Goal: Task Accomplishment & Management: Manage account settings

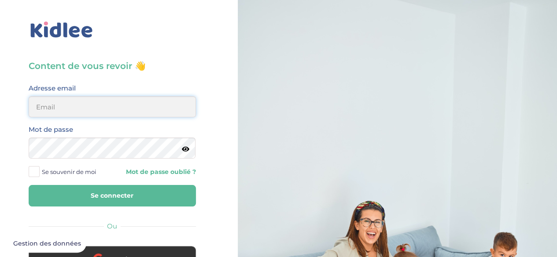
type input "djedjiga.kemel2000@gmail.com"
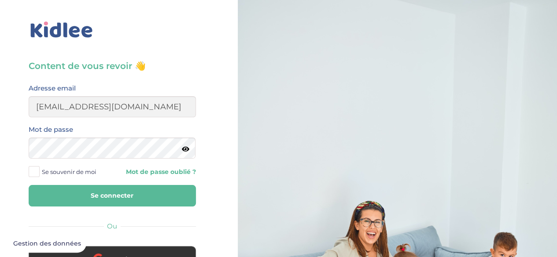
click at [114, 202] on button "Se connecter" at bounding box center [112, 196] width 167 height 22
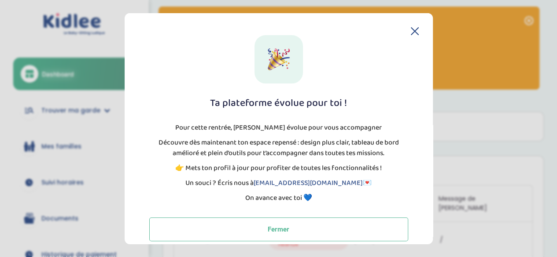
click at [411, 28] on icon at bounding box center [414, 30] width 7 height 7
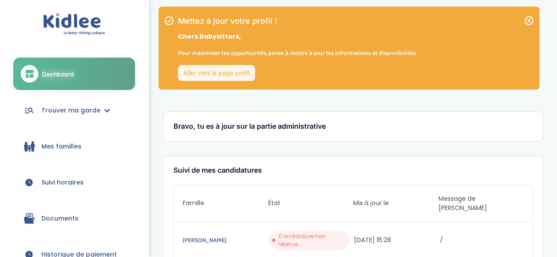
click at [527, 21] on icon at bounding box center [528, 20] width 9 height 9
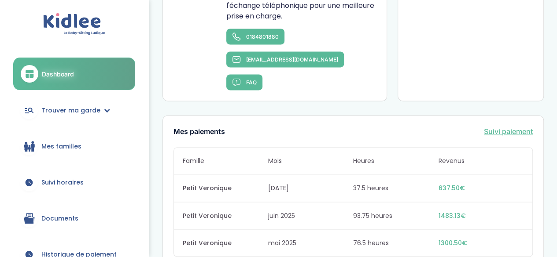
scroll to position [616, 0]
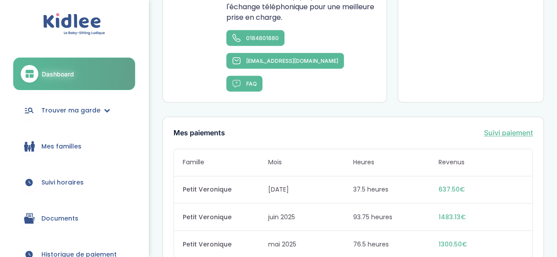
click at [72, 179] on span "Suivi horaires" at bounding box center [62, 182] width 42 height 9
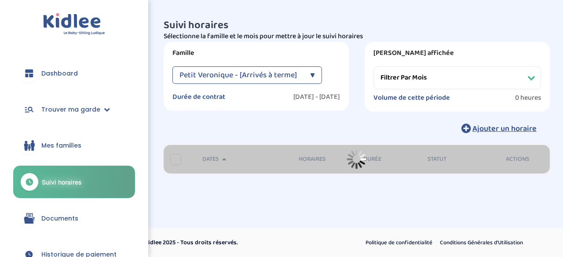
select select "[DATE]"
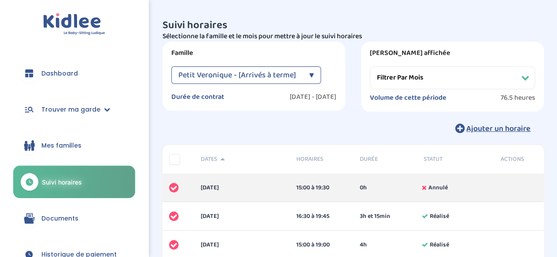
click at [405, 98] on label "Volume de cette période" at bounding box center [408, 98] width 77 height 9
click at [423, 79] on select "Filtrer par mois avril 2025 mai 2025 juin 2025 juillet 2025" at bounding box center [452, 77] width 165 height 23
click at [304, 99] on label "2025-04-04 - 2025-07-18" at bounding box center [313, 97] width 47 height 9
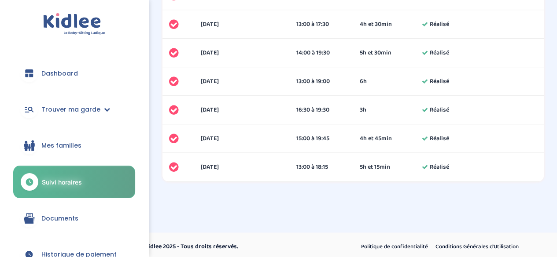
scroll to position [534, 0]
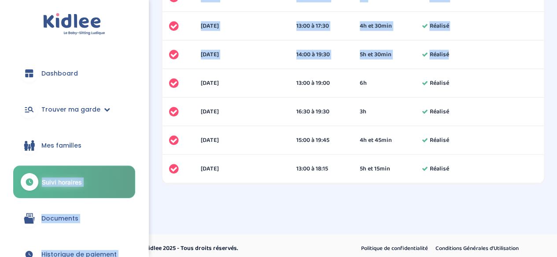
drag, startPoint x: 150, startPoint y: 95, endPoint x: 143, endPoint y: 151, distance: 56.7
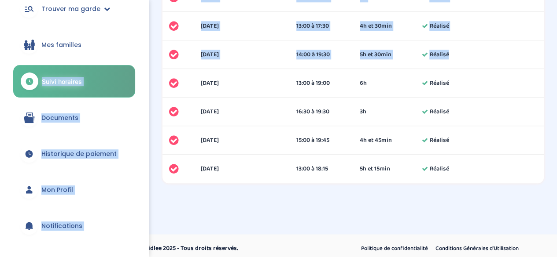
scroll to position [102, 0]
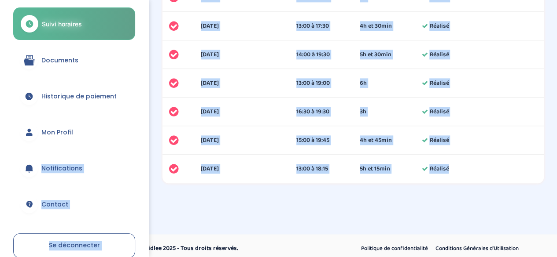
scroll to position [202, 0]
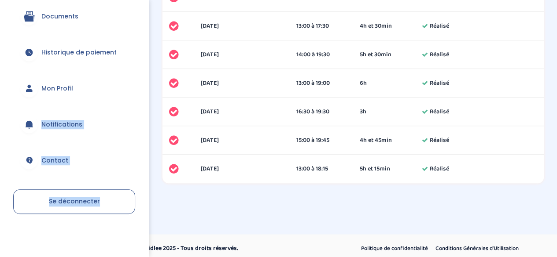
drag, startPoint x: 143, startPoint y: 174, endPoint x: 145, endPoint y: 207, distance: 33.1
click at [145, 207] on div "Dashboard Trouver ma garde Mes recherches Candidatures en cours Candidatures va…" at bounding box center [74, 128] width 148 height 257
click at [78, 48] on span "Historique de paiement" at bounding box center [78, 52] width 75 height 9
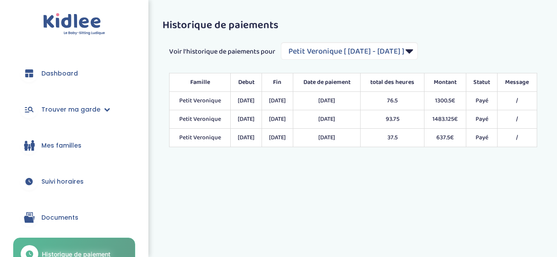
select select "1970"
click at [62, 181] on span "Suivi horaires" at bounding box center [62, 181] width 42 height 9
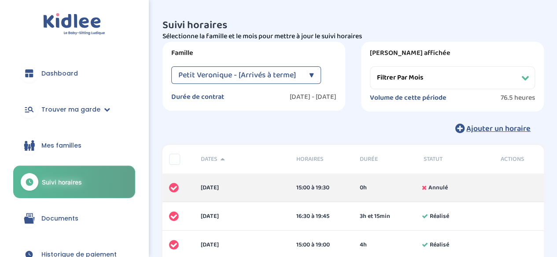
drag, startPoint x: 551, startPoint y: 107, endPoint x: 563, endPoint y: 112, distance: 12.8
click at [427, 82] on select "Filtrer par mois avril 2025 mai 2025 juin 2025 juillet 2025" at bounding box center [452, 77] width 165 height 23
click at [370, 66] on select "Filtrer par mois avril 2025 mai 2025 juin 2025 juillet 2025" at bounding box center [452, 77] width 165 height 23
click at [448, 84] on select "Filtrer par mois avril 2025 mai 2025 juin 2025 juillet 2025" at bounding box center [452, 77] width 165 height 23
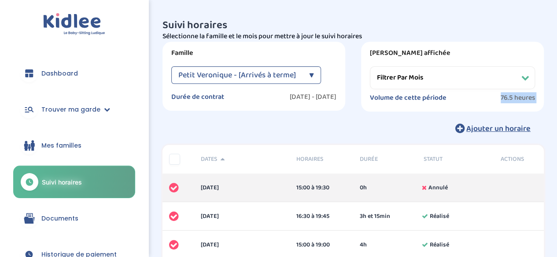
select select "mai 2025"
click at [370, 66] on select "Filtrer par mois avril 2025 mai 2025 juin 2025 juillet 2025" at bounding box center [452, 77] width 165 height 23
click at [416, 123] on div "Ajouter un horaire" at bounding box center [352, 128] width 381 height 19
click at [85, 66] on link "Dashboard" at bounding box center [74, 74] width 122 height 32
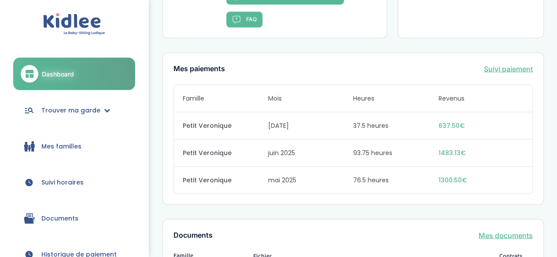
scroll to position [791, 0]
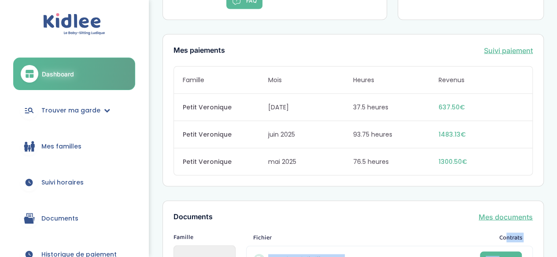
drag, startPoint x: 507, startPoint y: 154, endPoint x: 497, endPoint y: 184, distance: 30.9
click at [497, 233] on div "Fichier Contrats 39955-kemel-djedjiga-36112 Telecharger" at bounding box center [389, 253] width 287 height 40
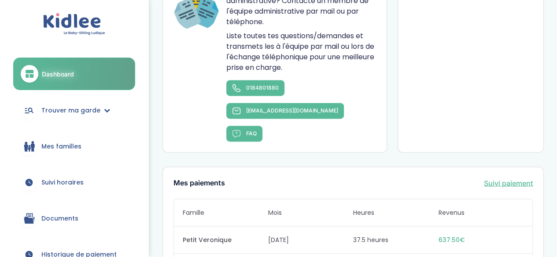
scroll to position [660, 0]
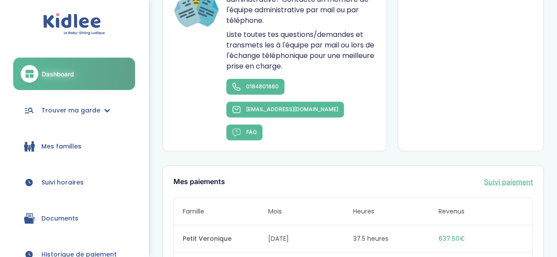
click at [508, 176] on link "Suivi paiement" at bounding box center [508, 181] width 49 height 11
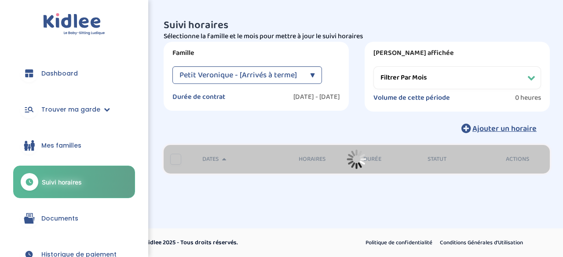
select select "[DATE]"
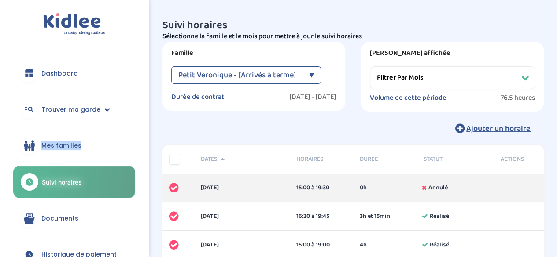
drag, startPoint x: 143, startPoint y: 103, endPoint x: 138, endPoint y: 150, distance: 46.6
click at [138, 150] on div "Dashboard Trouver ma garde Mes recherches Candidatures en cours Candidatures va…" at bounding box center [74, 128] width 148 height 257
click at [79, 77] on link "Dashboard" at bounding box center [74, 74] width 122 height 32
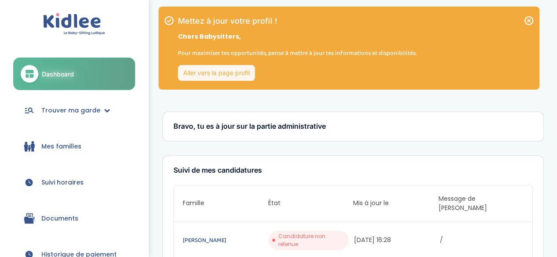
click at [525, 21] on icon at bounding box center [528, 20] width 11 height 11
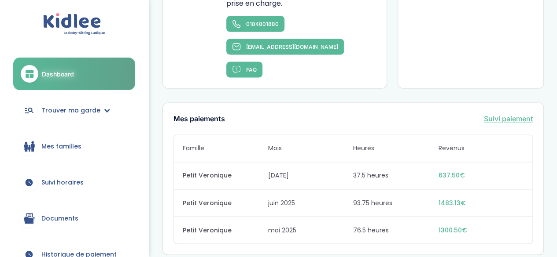
scroll to position [629, 0]
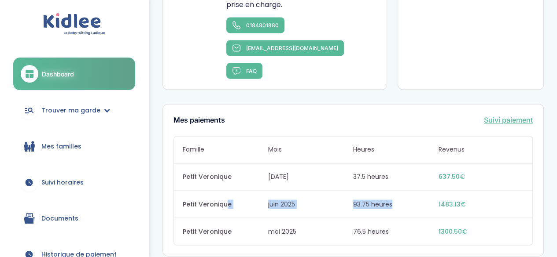
drag, startPoint x: 227, startPoint y: 127, endPoint x: 396, endPoint y: 118, distance: 169.3
click at [396, 191] on div "Petit Veronique [DATE] 93.75 heures 1483.13€" at bounding box center [353, 204] width 358 height 27
click at [396, 200] on span "93.75 heures" at bounding box center [395, 204] width 85 height 9
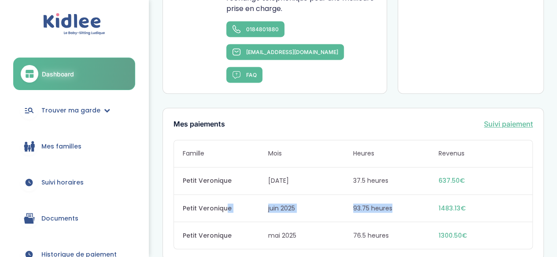
scroll to position [699, 0]
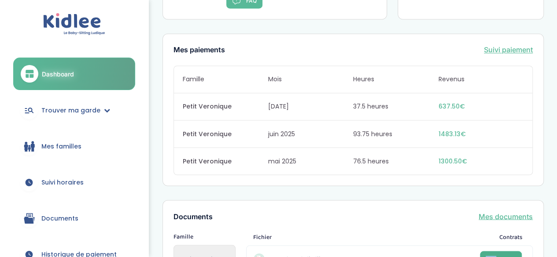
drag, startPoint x: 480, startPoint y: 174, endPoint x: 497, endPoint y: 175, distance: 17.7
click at [497, 246] on div "39955-kemel-djedjiga-36112 Telecharger" at bounding box center [389, 259] width 287 height 27
click at [497, 256] on span "Telecharger" at bounding box center [500, 259] width 30 height 7
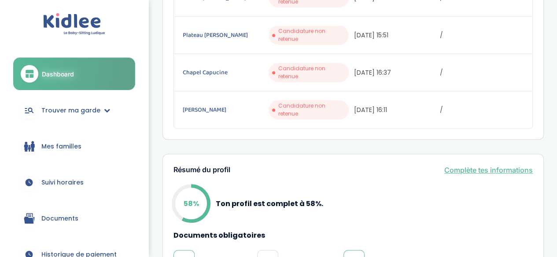
scroll to position [676, 0]
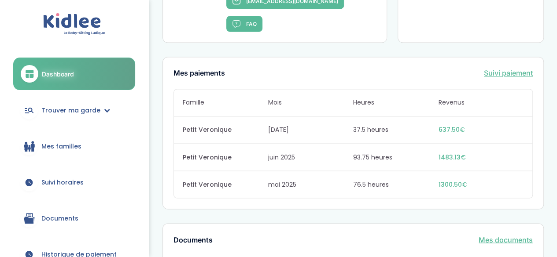
click at [64, 22] on img at bounding box center [74, 24] width 62 height 22
